Goal: Information Seeking & Learning: Check status

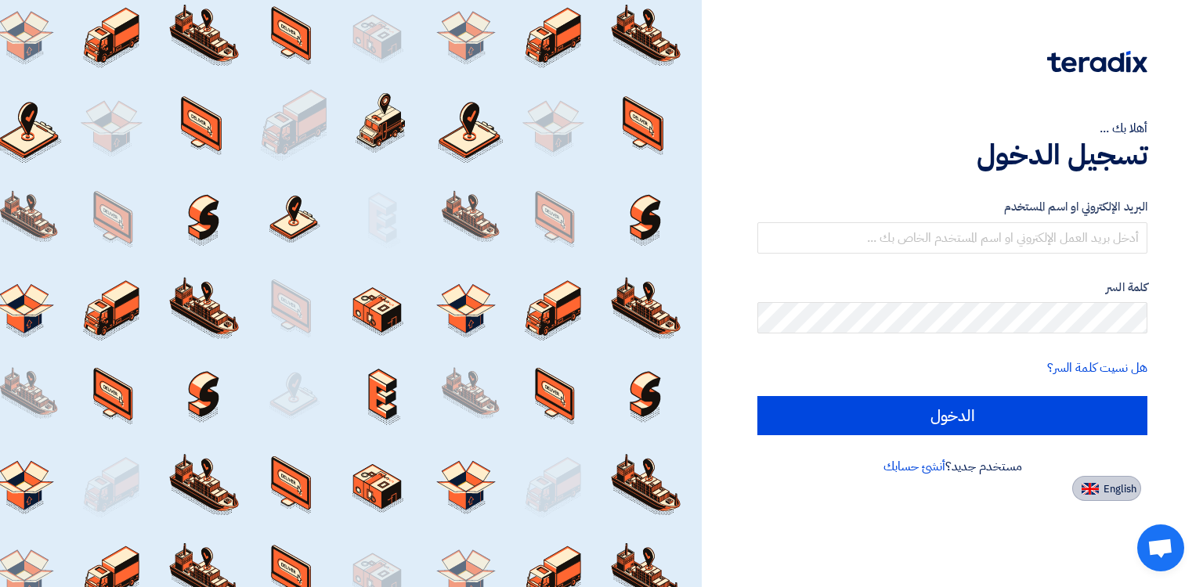
click at [1113, 493] on span "English" at bounding box center [1119, 489] width 33 height 11
type input "Sign in"
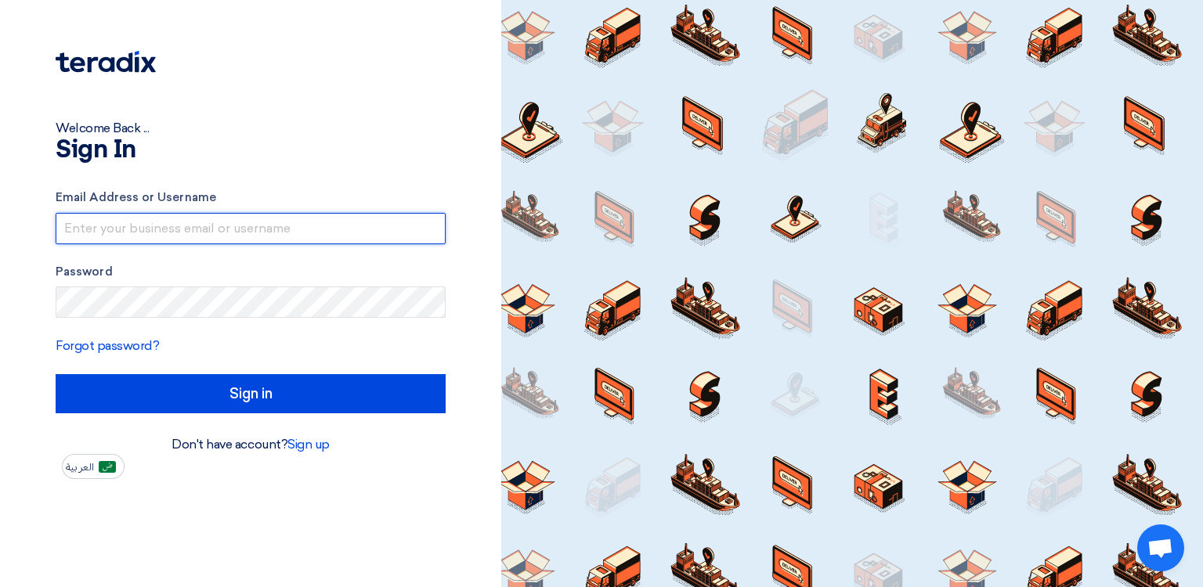
click at [232, 237] on input "text" at bounding box center [251, 228] width 390 height 31
type input "[PERSON_NAME][EMAIL_ADDRESS][DOMAIN_NAME]"
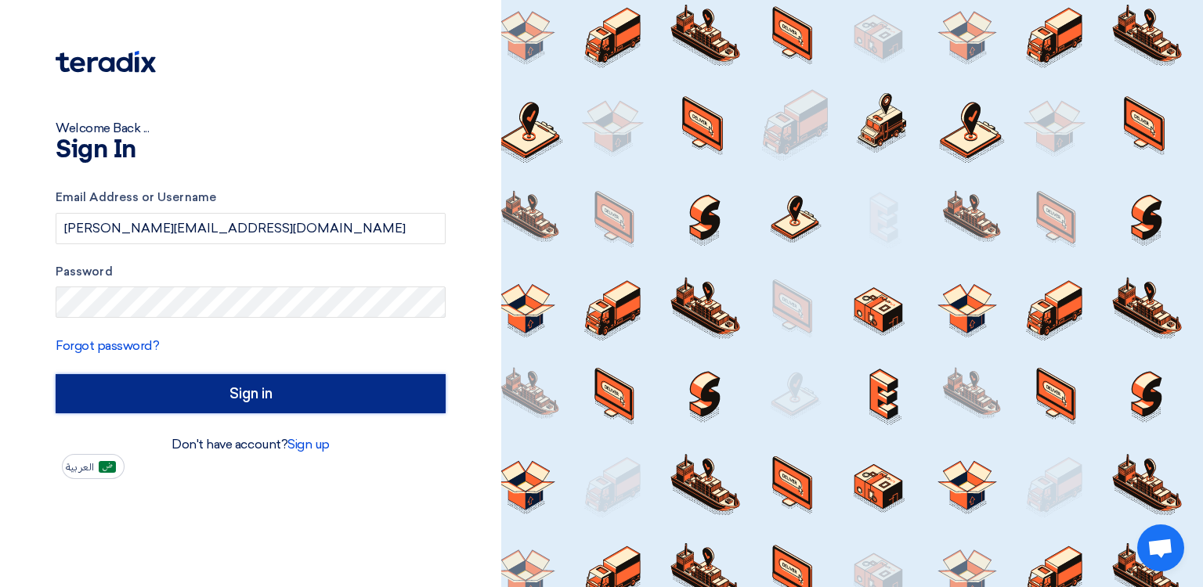
click at [237, 390] on input "Sign in" at bounding box center [251, 393] width 390 height 39
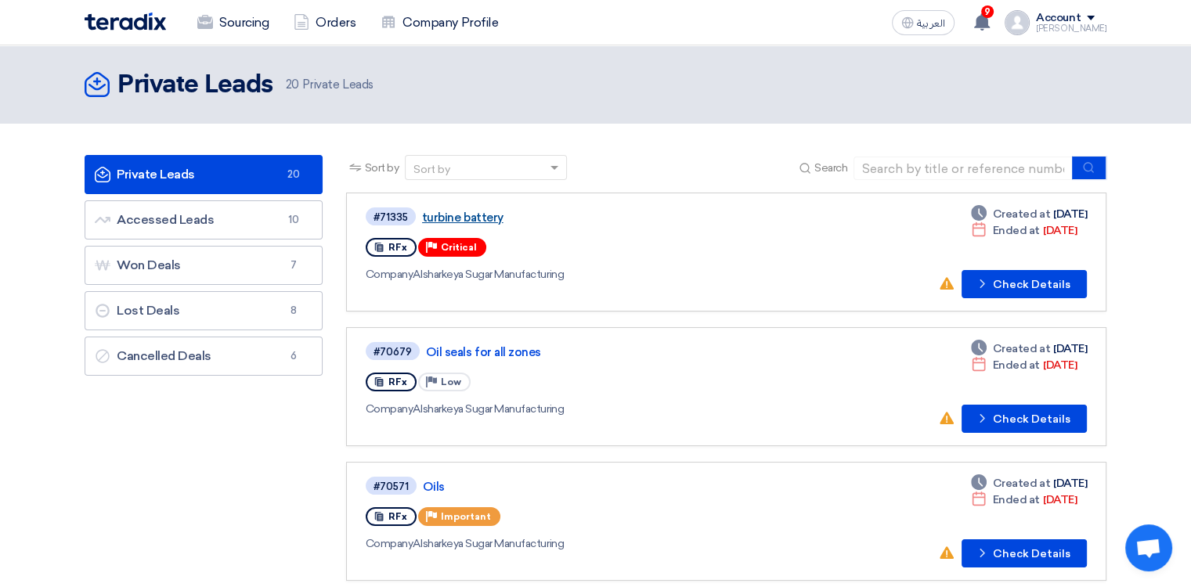
click at [459, 214] on link "turbine battery" at bounding box center [617, 218] width 391 height 14
click at [547, 170] on div "Sort by" at bounding box center [476, 168] width 141 height 20
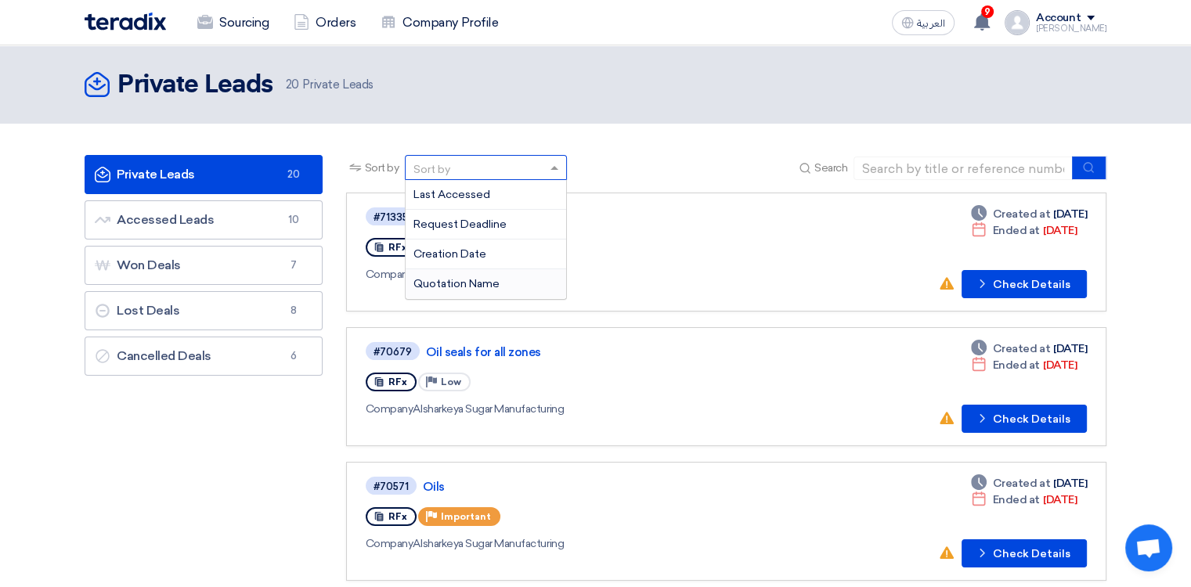
click at [514, 279] on div "Quotation Name" at bounding box center [486, 283] width 161 height 29
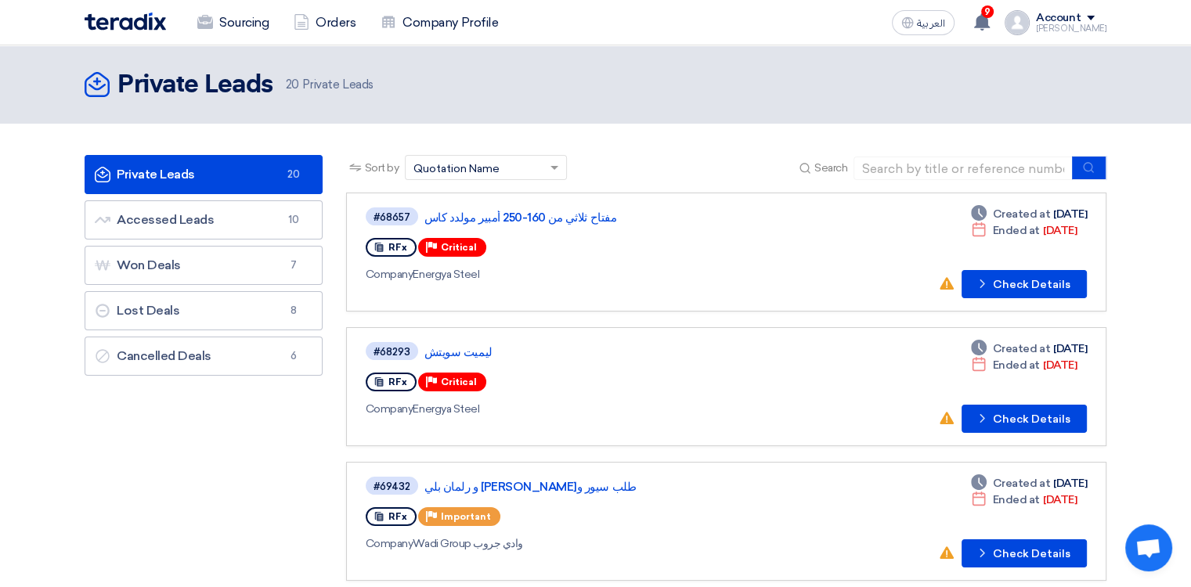
click at [547, 162] on span at bounding box center [557, 168] width 20 height 16
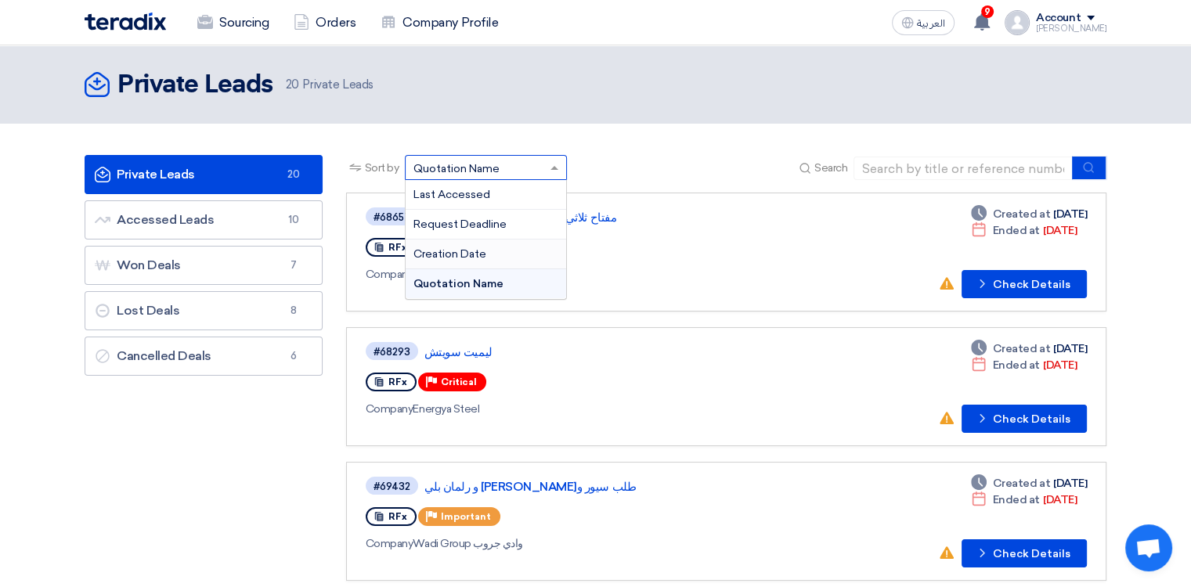
click at [474, 254] on span "Creation Date" at bounding box center [449, 253] width 73 height 13
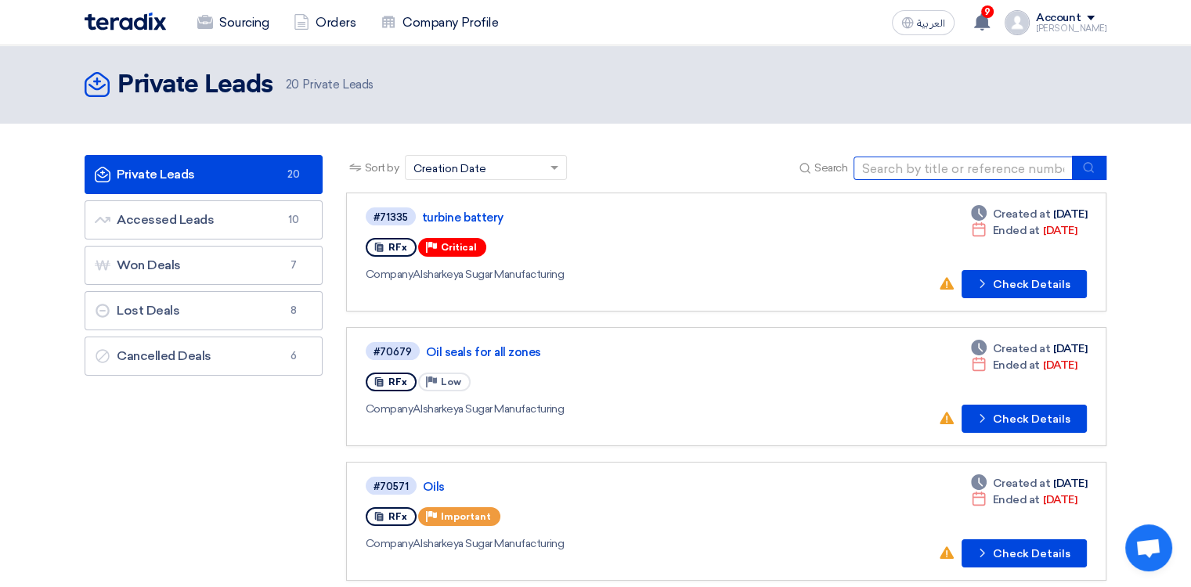
click at [1003, 174] on input at bounding box center [962, 168] width 219 height 23
paste input "10007910"
type input "10007910"
click at [1097, 165] on button "submit" at bounding box center [1089, 168] width 34 height 24
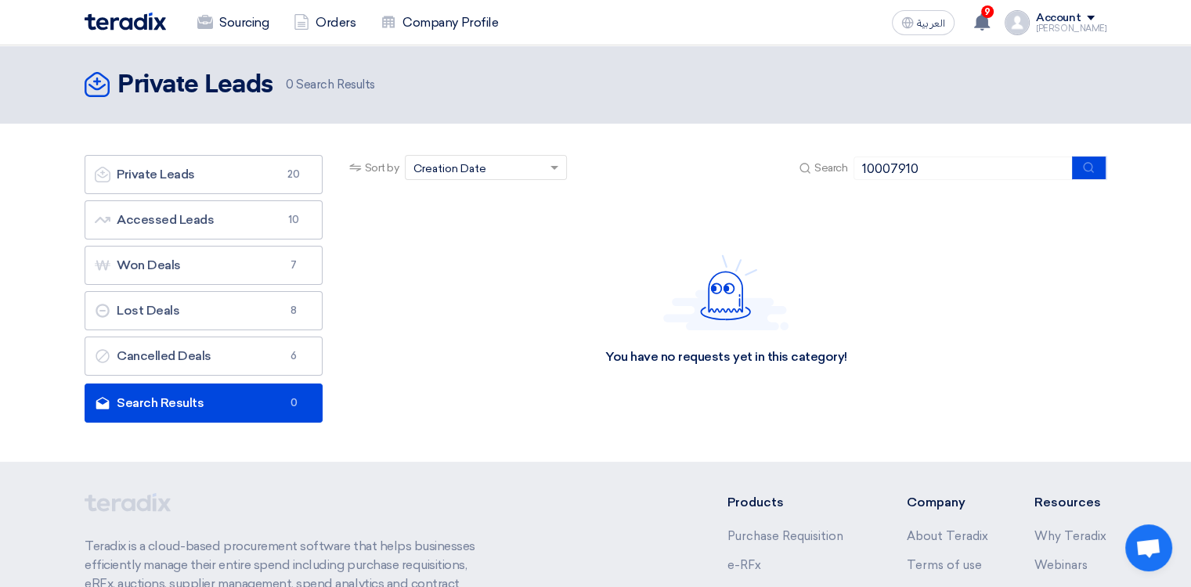
click at [583, 269] on div "You have no requests yet in this category!" at bounding box center [726, 310] width 760 height 235
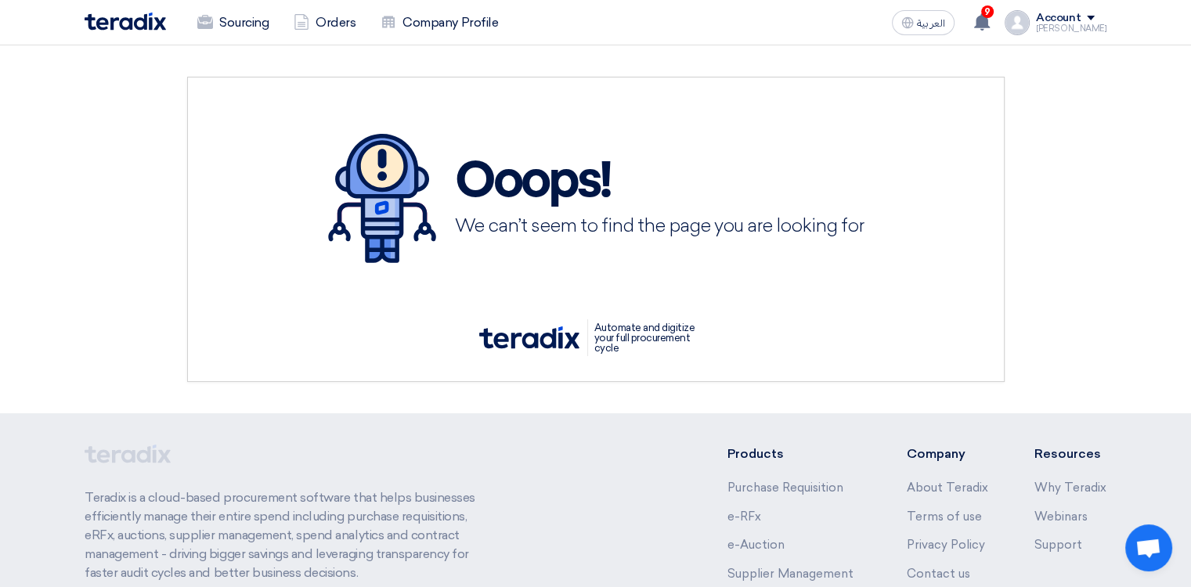
click at [122, 27] on img at bounding box center [125, 22] width 81 height 18
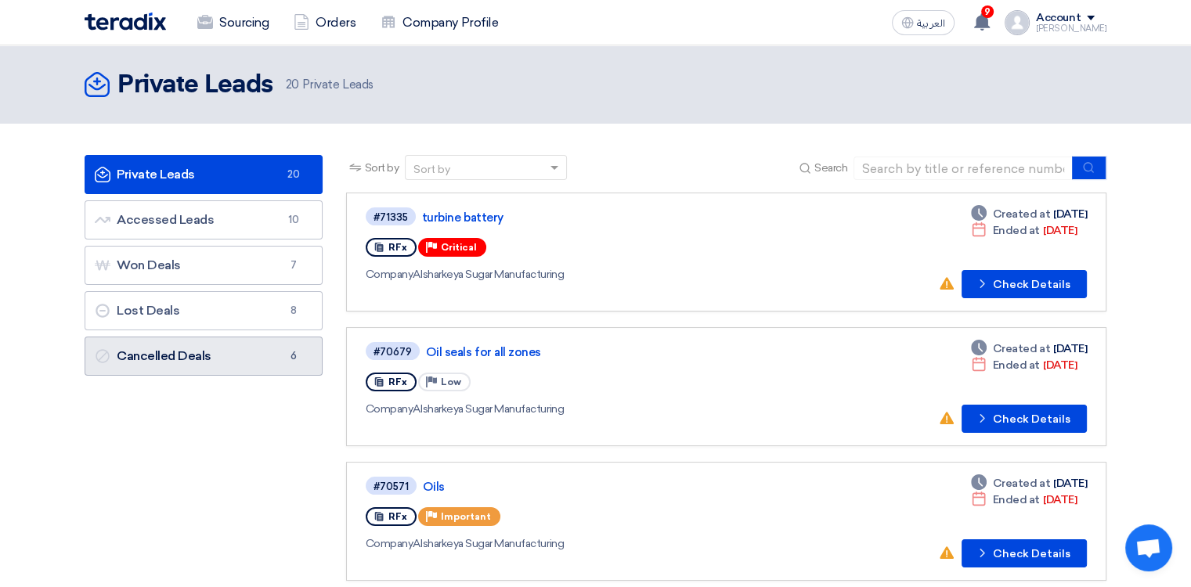
click at [204, 354] on link "Cancelled Deals Cancelled Deals 6" at bounding box center [204, 356] width 238 height 39
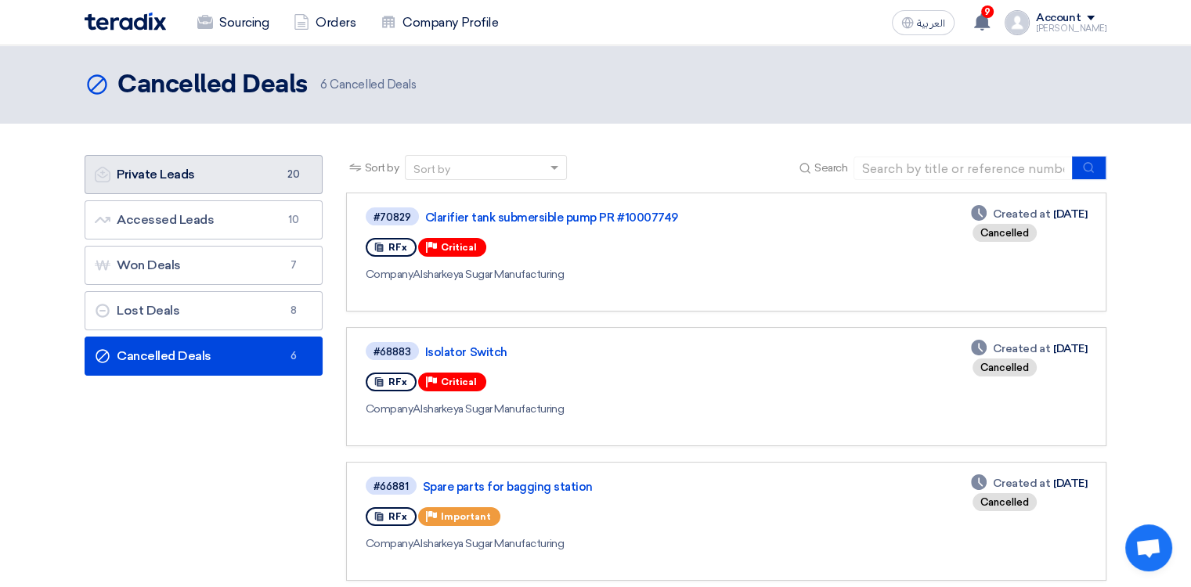
click at [197, 176] on link "Private Leads Private Leads 20" at bounding box center [204, 174] width 238 height 39
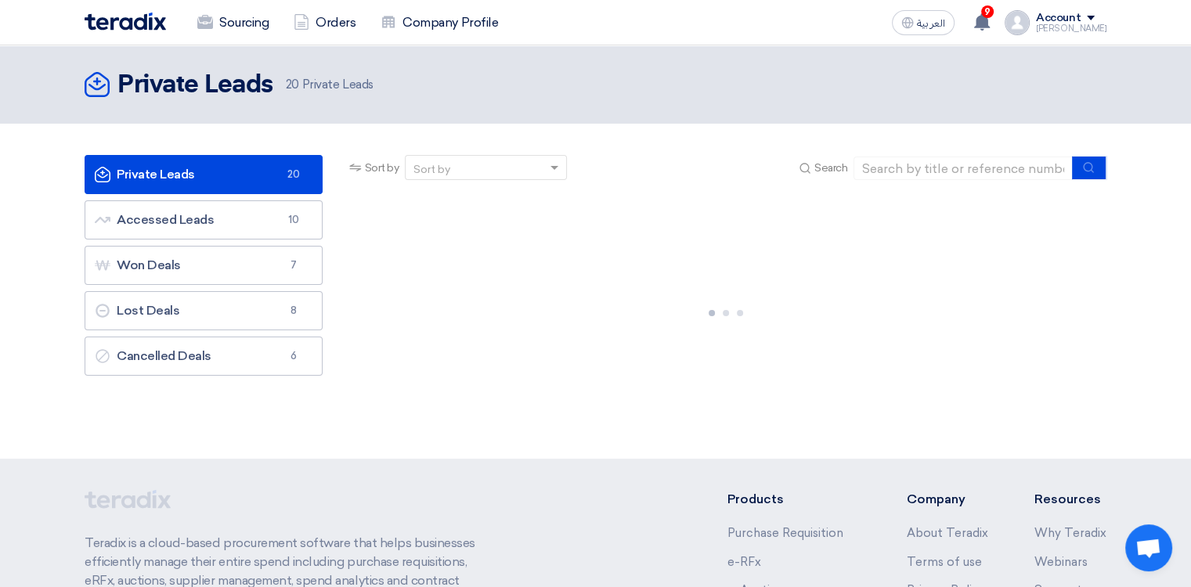
click at [1146, 549] on span "Open chat" at bounding box center [1148, 550] width 26 height 22
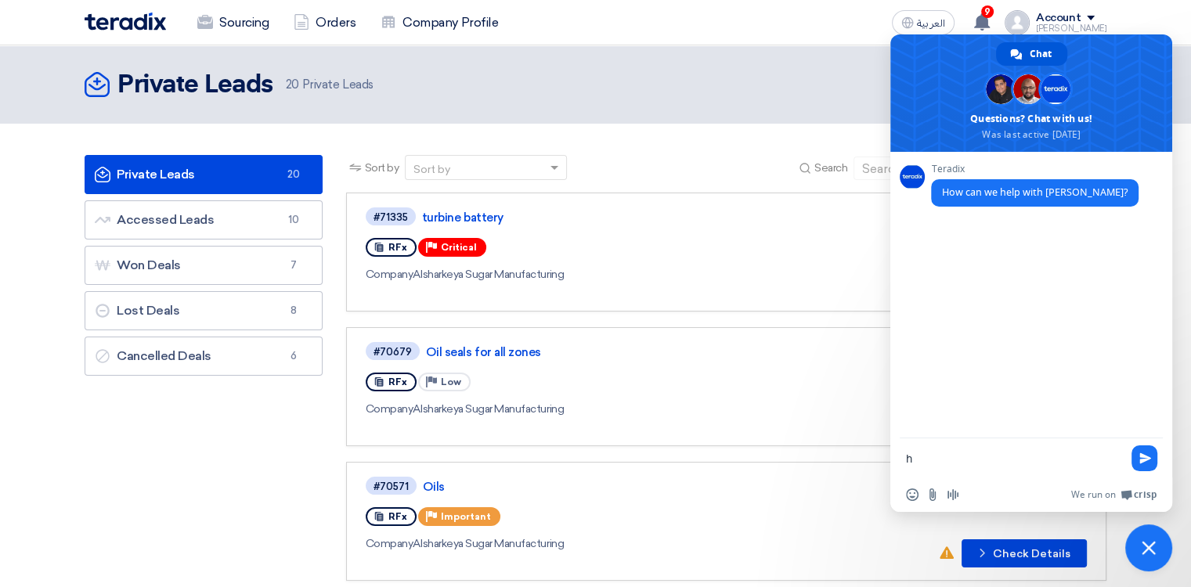
type textarea "hi"
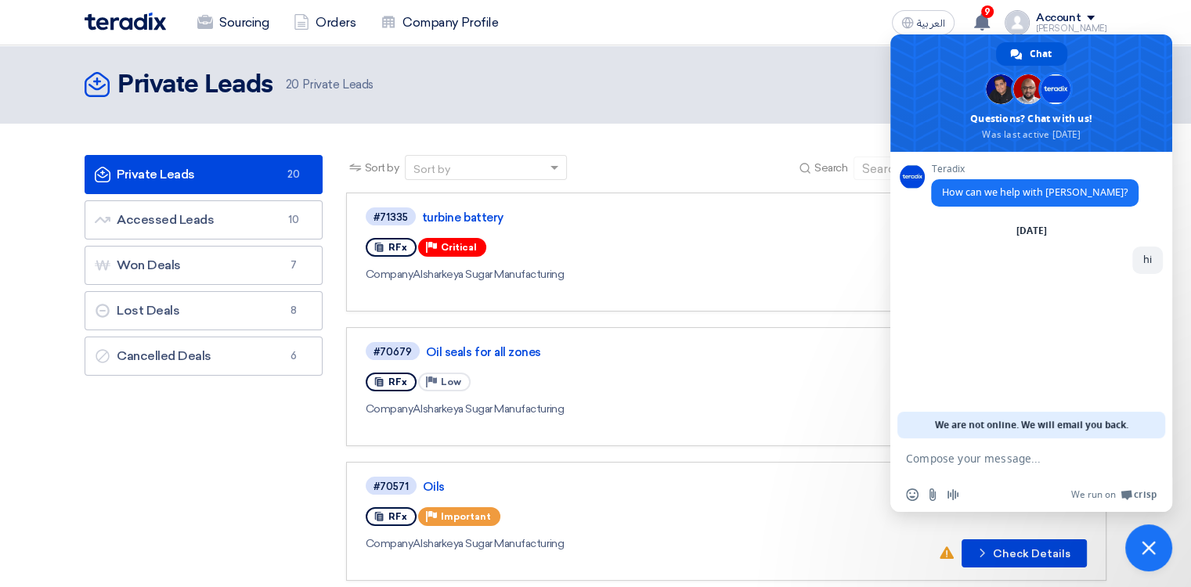
click at [1002, 460] on textarea "Compose your message..." at bounding box center [1014, 459] width 216 height 14
type textarea "h"
paste textarea "10007910"
type textarea "10007910 ??"
type textarea "not found"
